Goal: Task Accomplishment & Management: Use online tool/utility

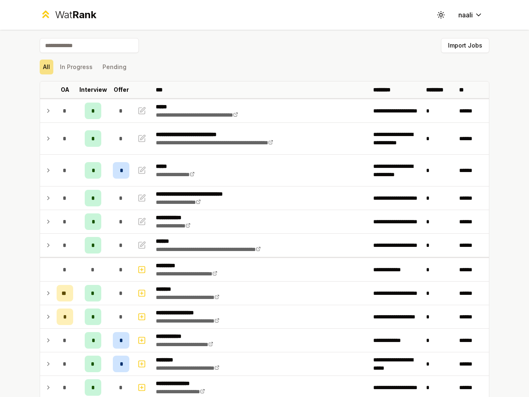
click at [438, 15] on icon at bounding box center [441, 15] width 8 height 8
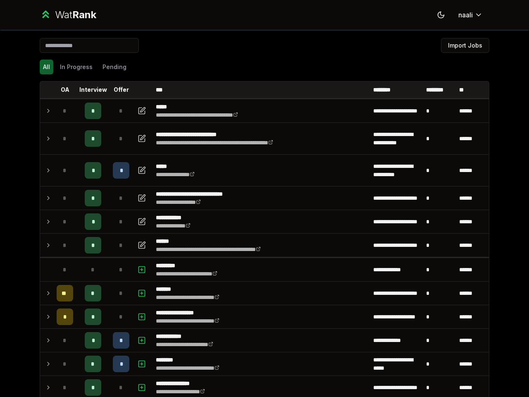
click at [461, 45] on button "Import Jobs" at bounding box center [465, 45] width 48 height 15
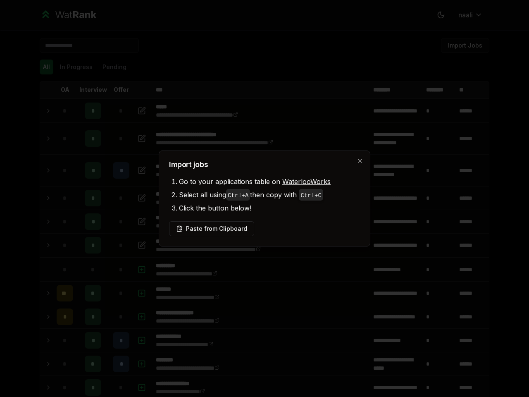
click at [73, 67] on div at bounding box center [264, 198] width 529 height 397
click at [111, 67] on button "Pending" at bounding box center [114, 67] width 31 height 15
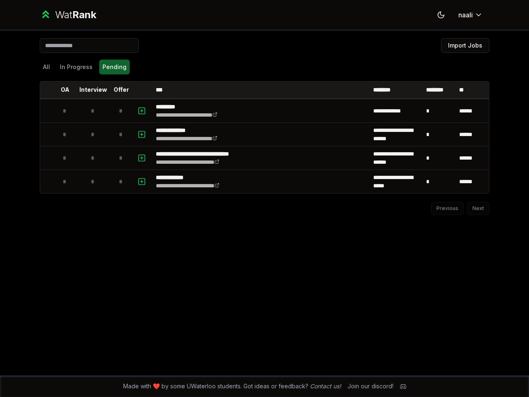
click at [43, 90] on th at bounding box center [46, 89] width 13 height 17
click at [62, 90] on p "OA" at bounding box center [65, 90] width 9 height 8
click at [90, 90] on p "Interview" at bounding box center [93, 90] width 28 height 8
click at [118, 90] on p "Offer" at bounding box center [121, 90] width 15 height 8
click at [139, 90] on th at bounding box center [143, 89] width 20 height 17
